Goal: Book appointment/travel/reservation

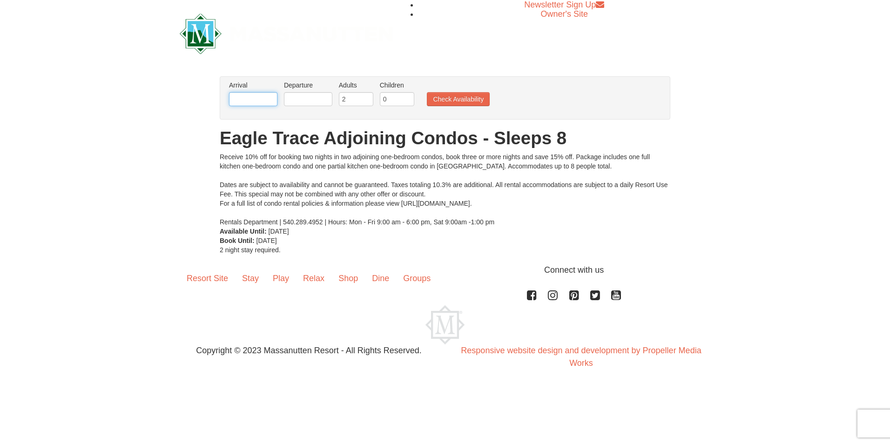
click at [271, 102] on input "text" at bounding box center [253, 99] width 48 height 14
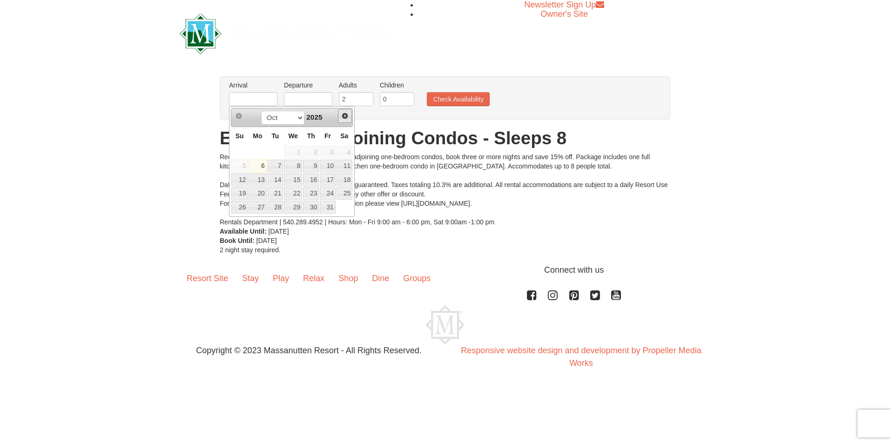
click at [344, 118] on span "Next" at bounding box center [344, 115] width 7 height 7
click at [330, 207] on link "28" at bounding box center [328, 207] width 16 height 13
type input "[DATE]"
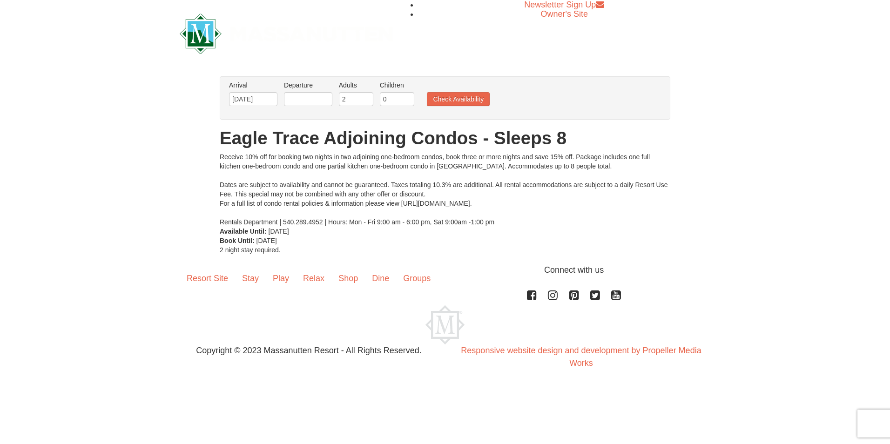
click at [320, 91] on li "Departure Please format dates MM/DD/YYYY Please format dates MM/DD/YYYY" at bounding box center [308, 96] width 53 height 30
click at [319, 99] on input "text" at bounding box center [308, 99] width 48 height 14
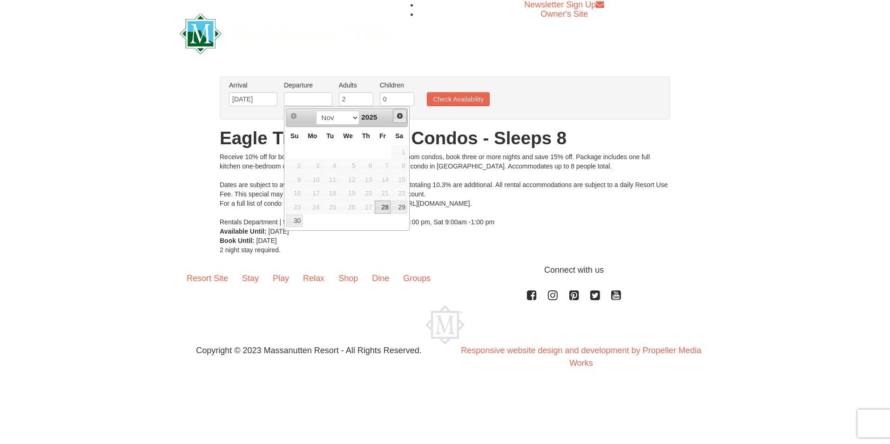
click at [397, 116] on span "Next" at bounding box center [399, 115] width 7 height 7
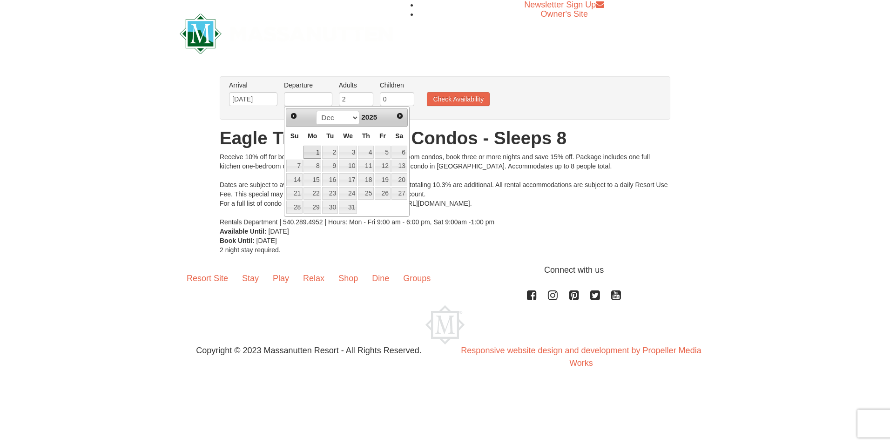
click at [317, 149] on link "1" at bounding box center [312, 152] width 18 height 13
type input "[DATE]"
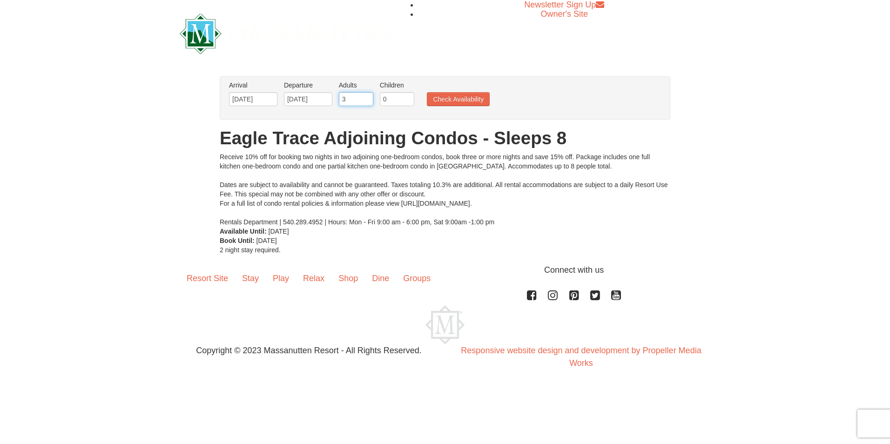
click at [365, 97] on input "3" at bounding box center [356, 99] width 34 height 14
type input "4"
click at [365, 97] on input "4" at bounding box center [356, 99] width 34 height 14
click at [407, 95] on input "1" at bounding box center [397, 99] width 34 height 14
type input "2"
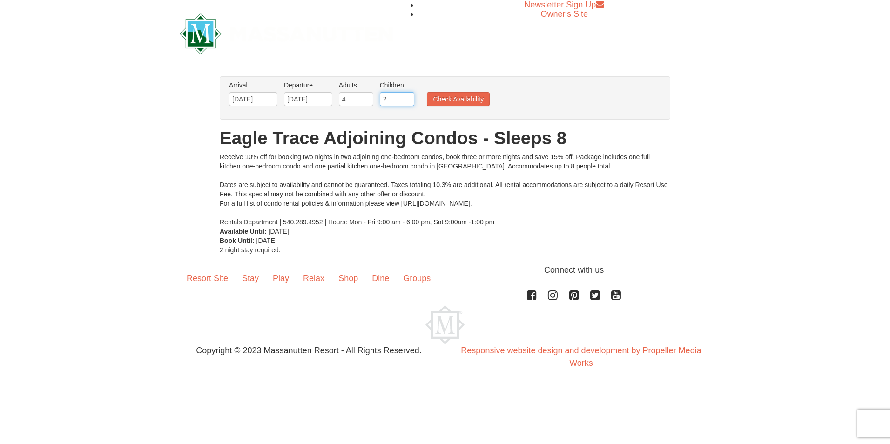
click at [407, 95] on input "2" at bounding box center [397, 99] width 34 height 14
click at [445, 101] on button "Check Availability" at bounding box center [458, 99] width 63 height 14
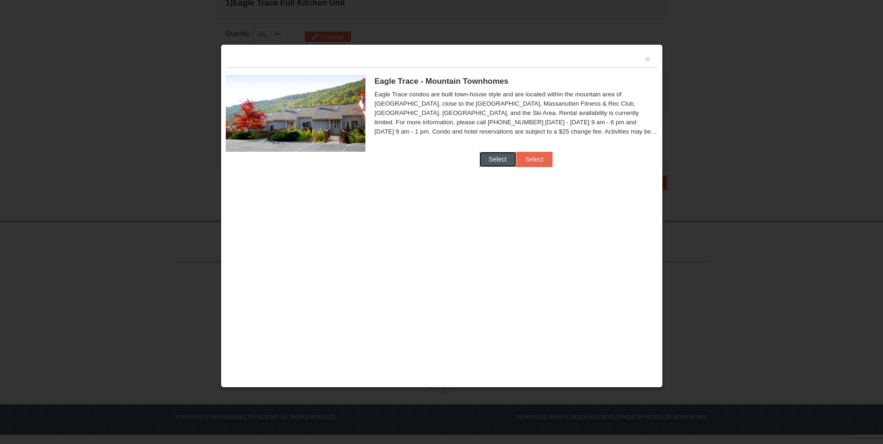
click at [494, 160] on button "Select" at bounding box center [497, 159] width 37 height 15
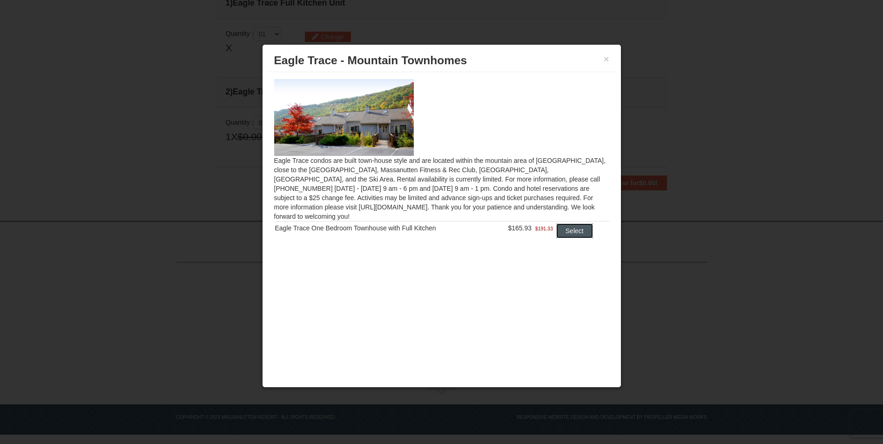
click at [575, 223] on button "Select" at bounding box center [574, 230] width 37 height 15
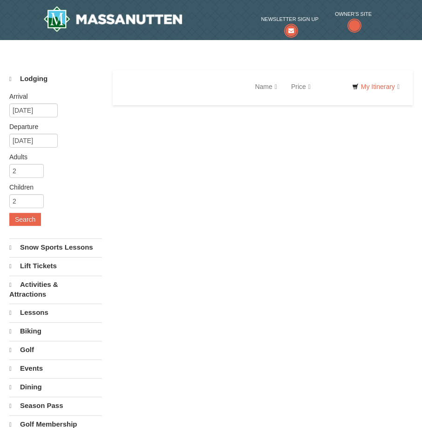
select select "10"
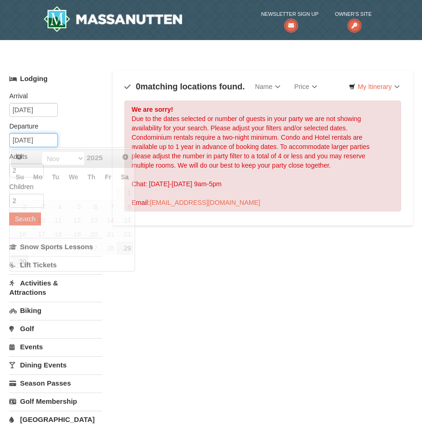
click at [51, 138] on input "11/10/2025" at bounding box center [33, 140] width 48 height 14
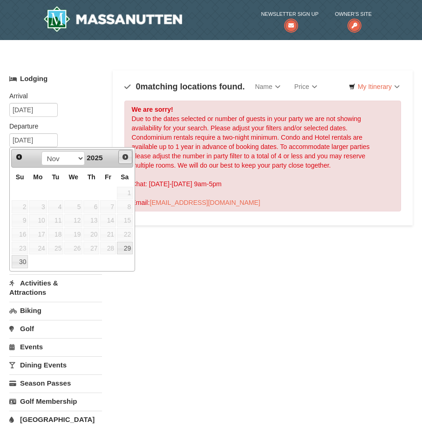
click at [124, 158] on span "Next" at bounding box center [124, 156] width 7 height 7
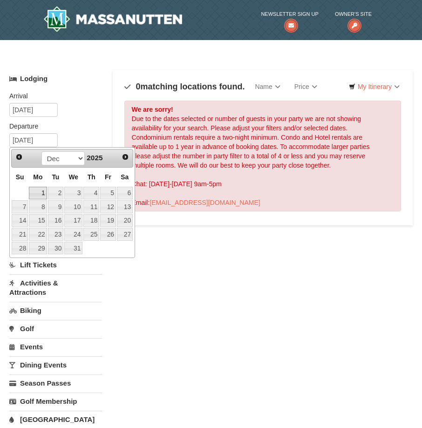
click at [40, 192] on link "1" at bounding box center [38, 193] width 18 height 13
type input "[DATE]"
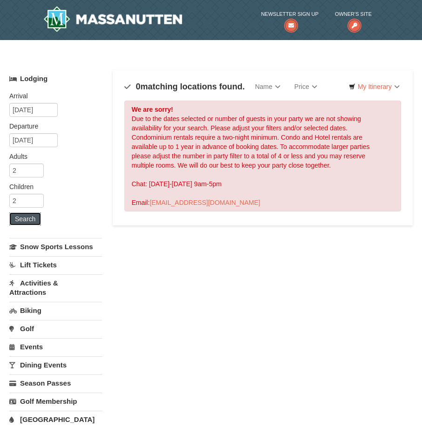
click at [24, 219] on button "Search" at bounding box center [25, 218] width 32 height 13
